Goal: Information Seeking & Learning: Learn about a topic

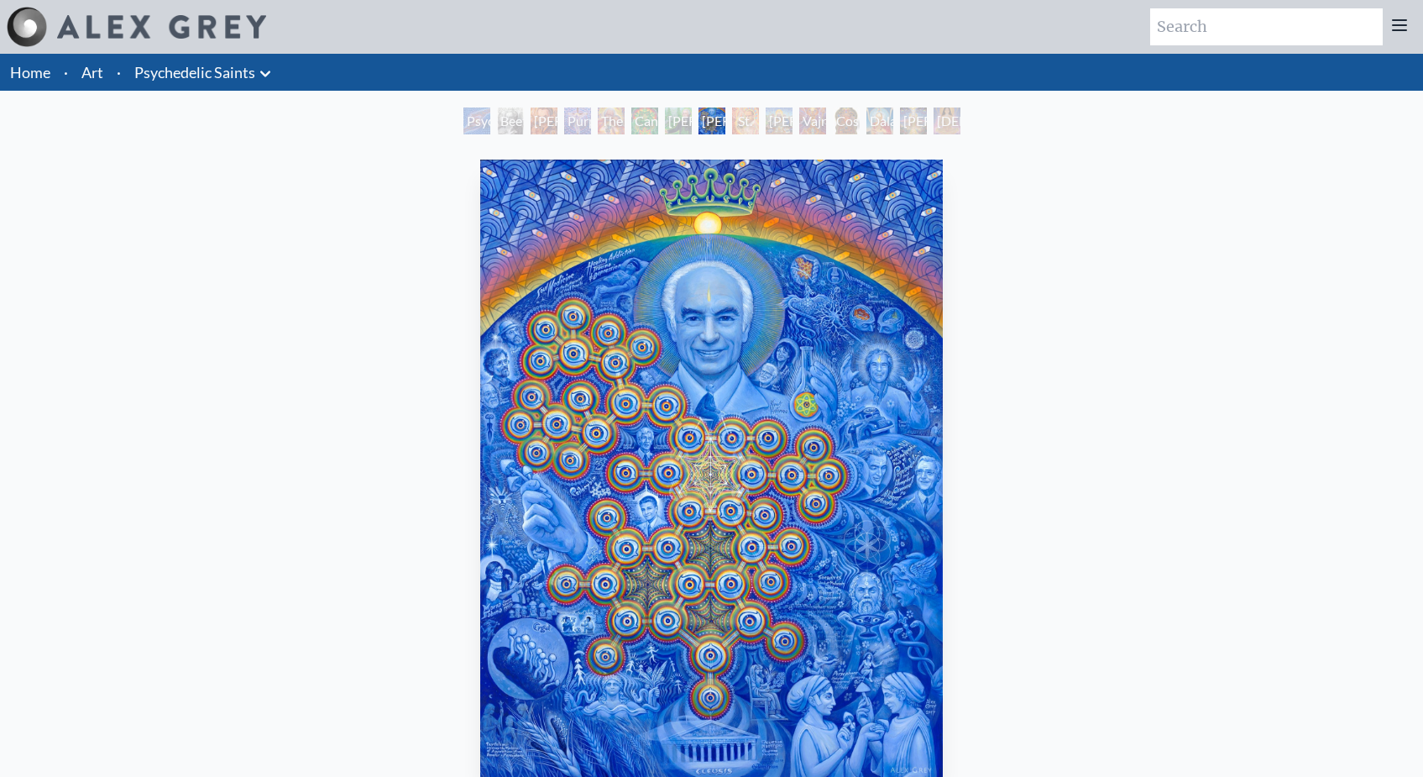
click at [745, 123] on div "St. Albert & The LSD Revelation Revolution" at bounding box center [745, 120] width 27 height 27
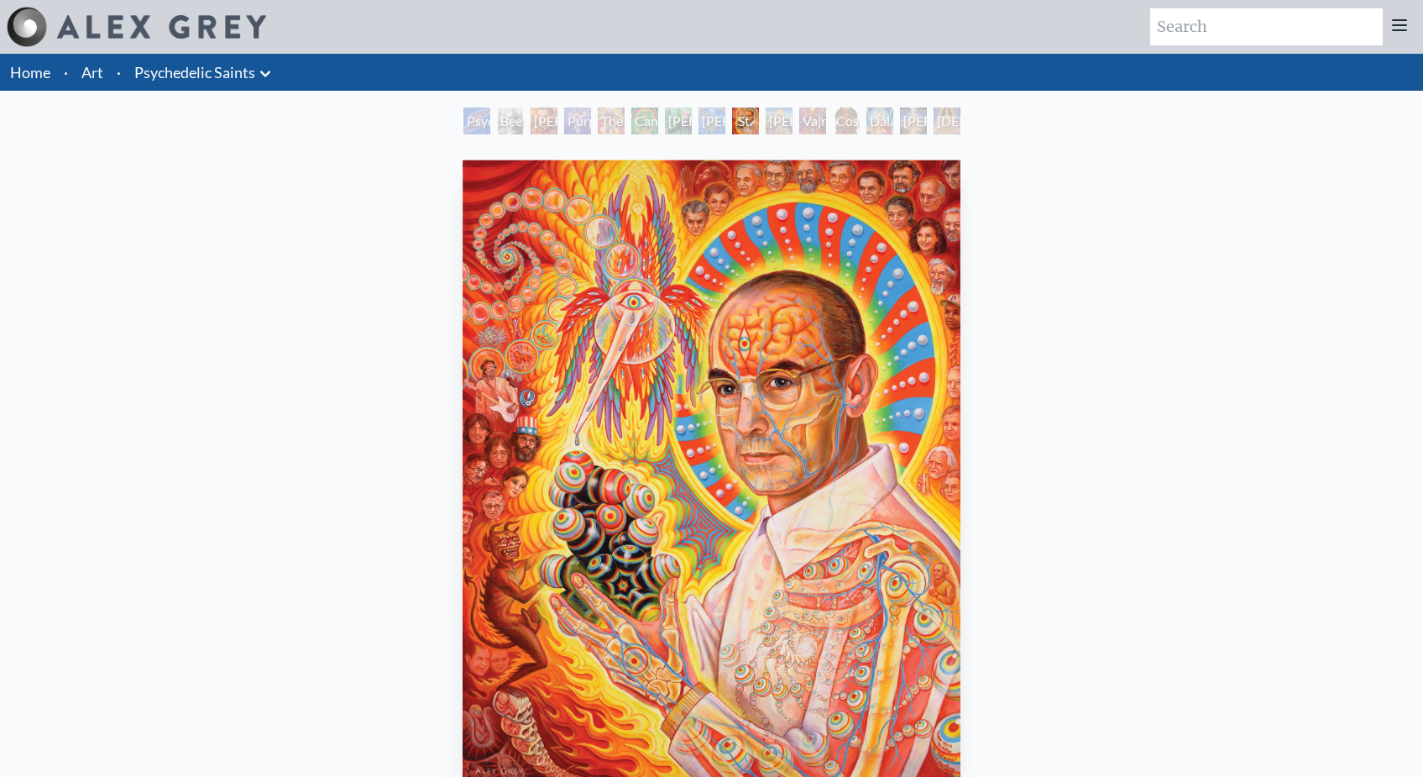
click at [463, 118] on div "Psychedelic Healing" at bounding box center [476, 120] width 27 height 27
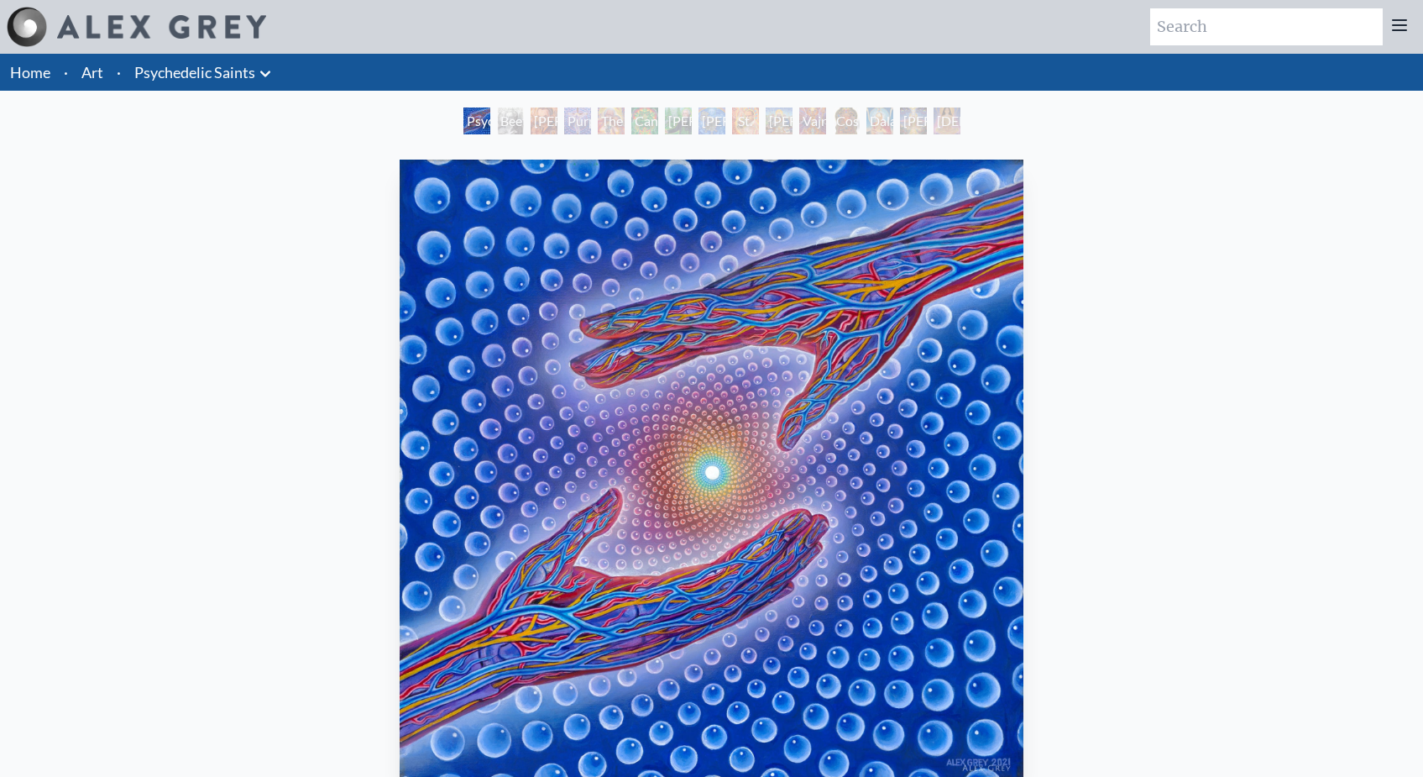
click at [531, 124] on div "[PERSON_NAME] M.D., Cartographer of Consciousness" at bounding box center [544, 120] width 27 height 27
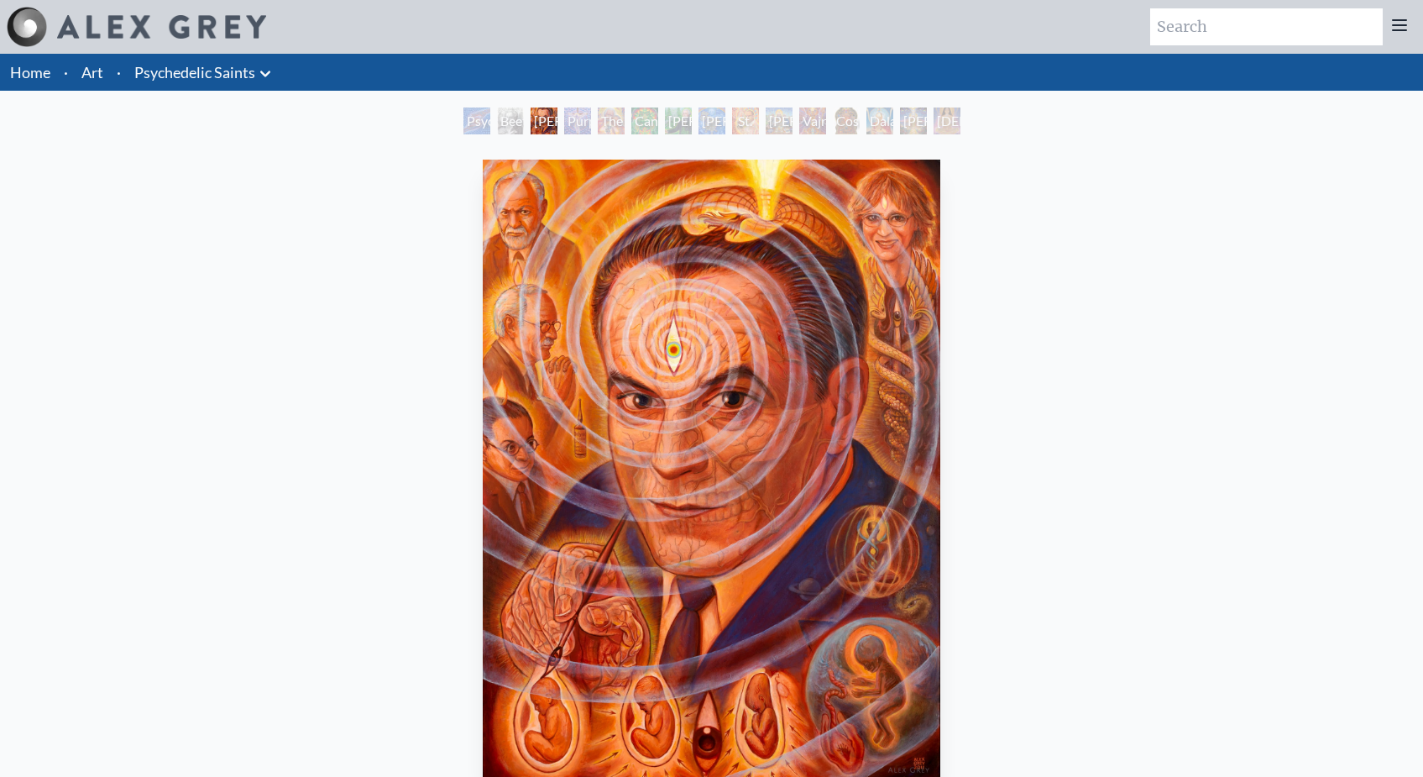
click at [740, 118] on div "St. Albert & The LSD Revelation Revolution" at bounding box center [745, 120] width 27 height 27
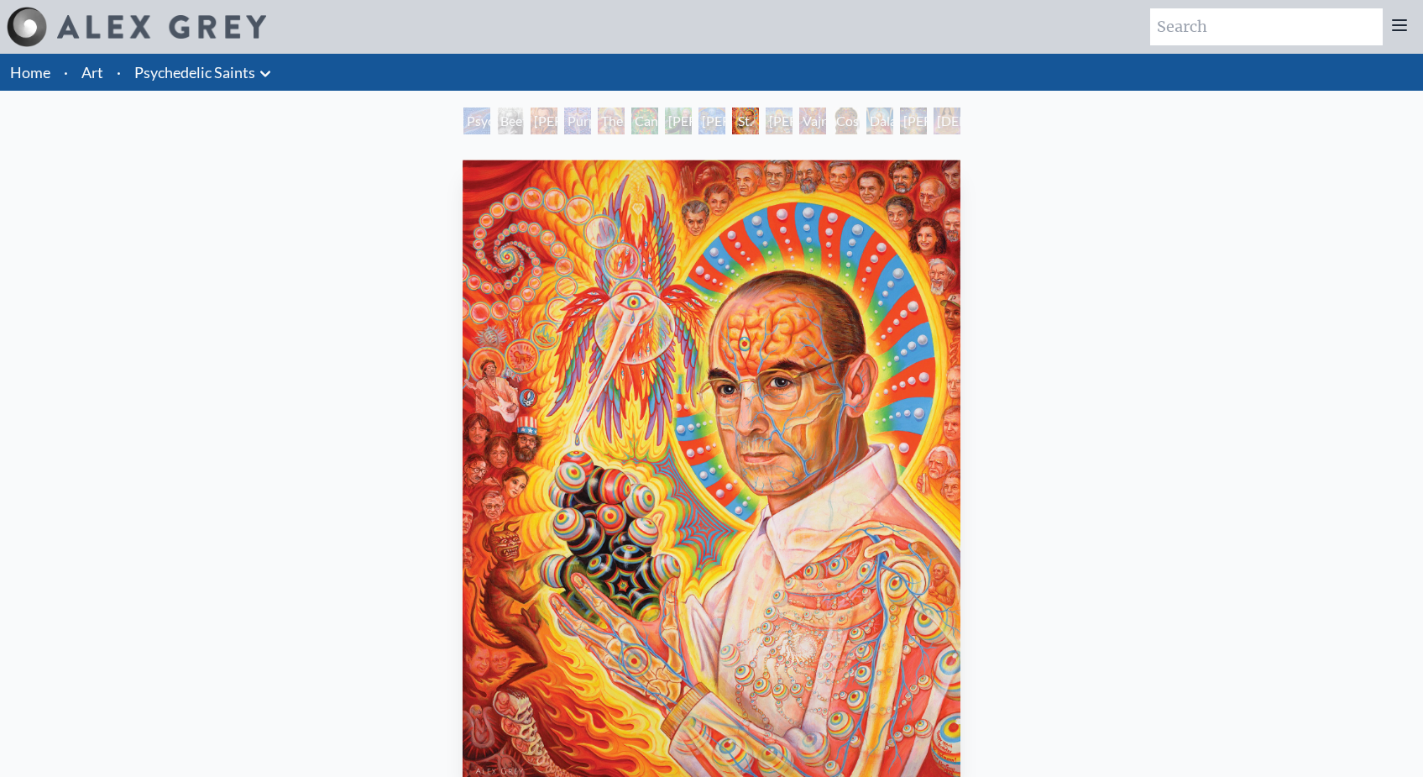
click at [893, 121] on div "Dalai Lama" at bounding box center [879, 120] width 27 height 27
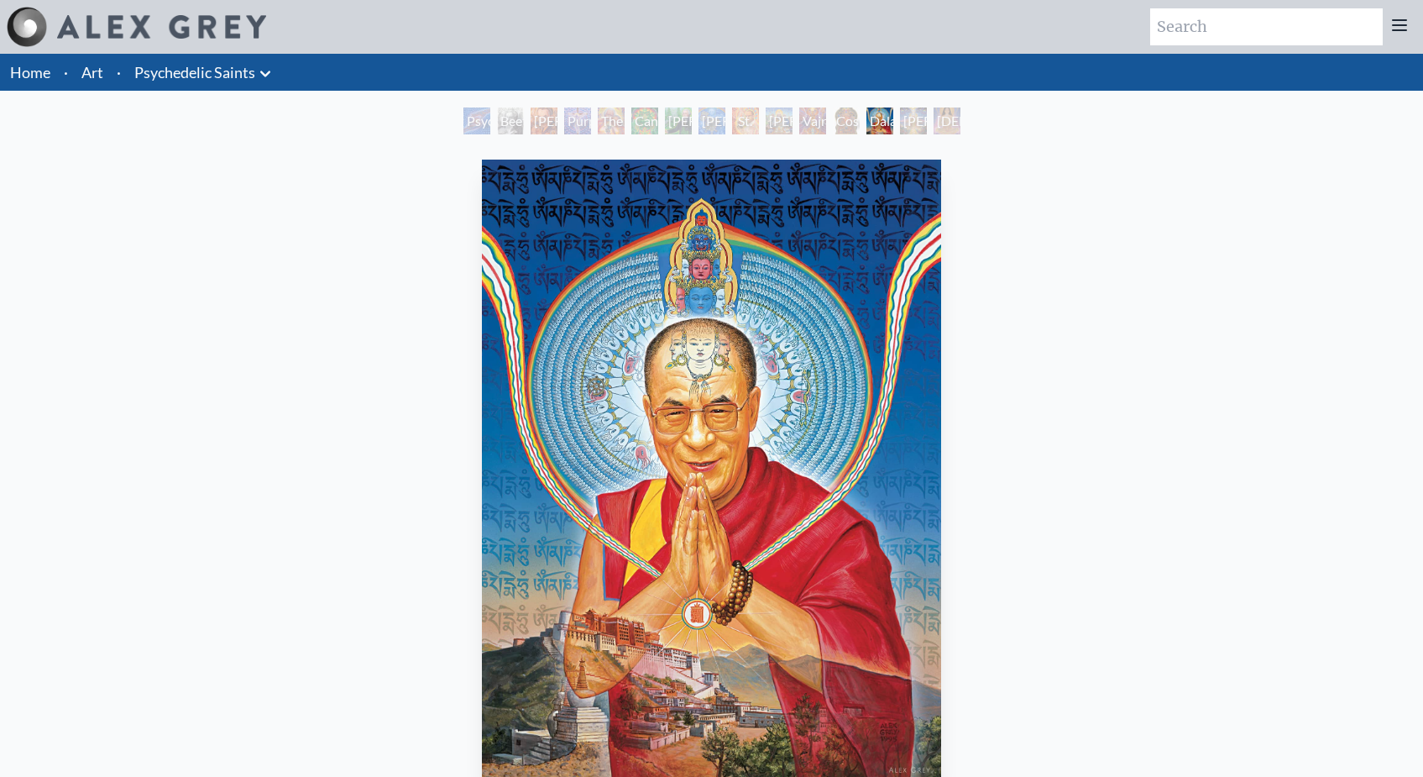
click at [939, 121] on div "[DEMOGRAPHIC_DATA]" at bounding box center [947, 120] width 27 height 27
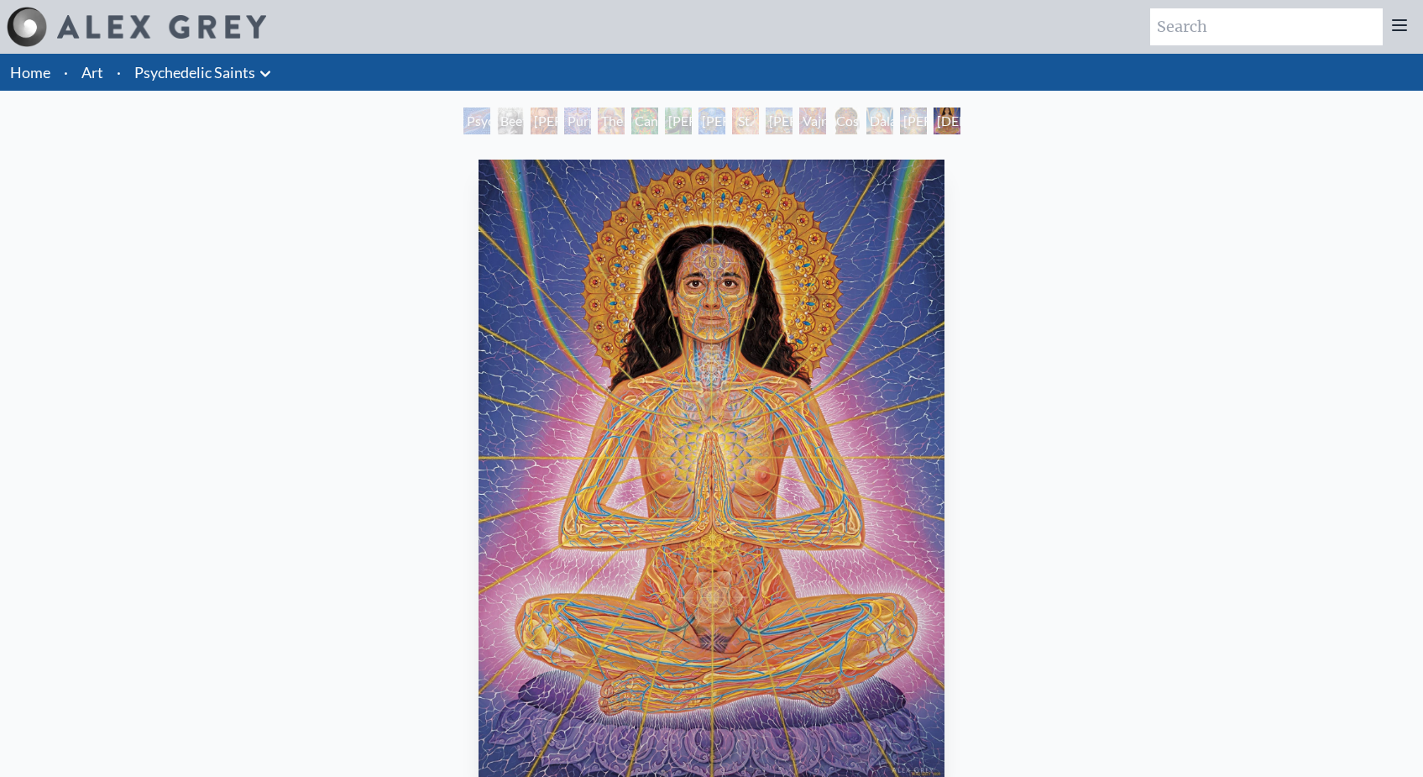
click at [547, 122] on div "[PERSON_NAME] M.D., Cartographer of Consciousness" at bounding box center [544, 120] width 27 height 27
